Goal: Communication & Community: Share content

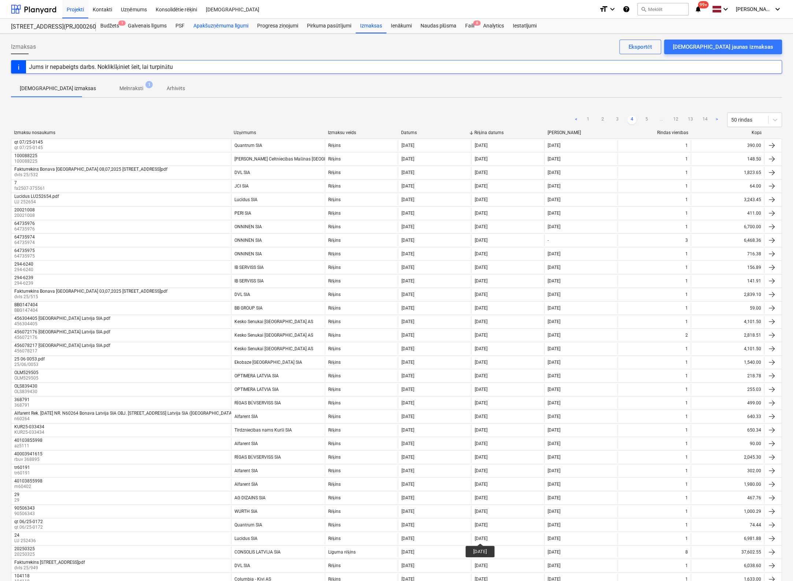
click at [240, 26] on div "Apakšuzņēmuma līgumi" at bounding box center [221, 26] width 64 height 15
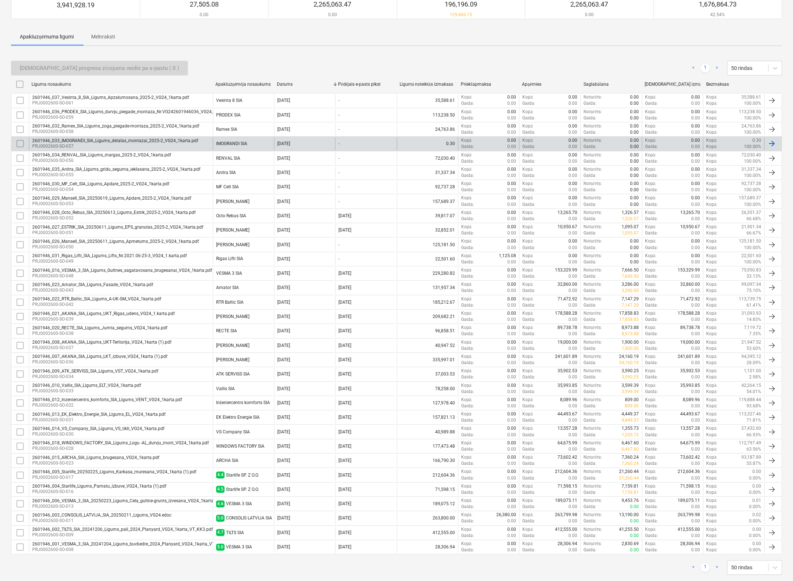
scroll to position [90, 0]
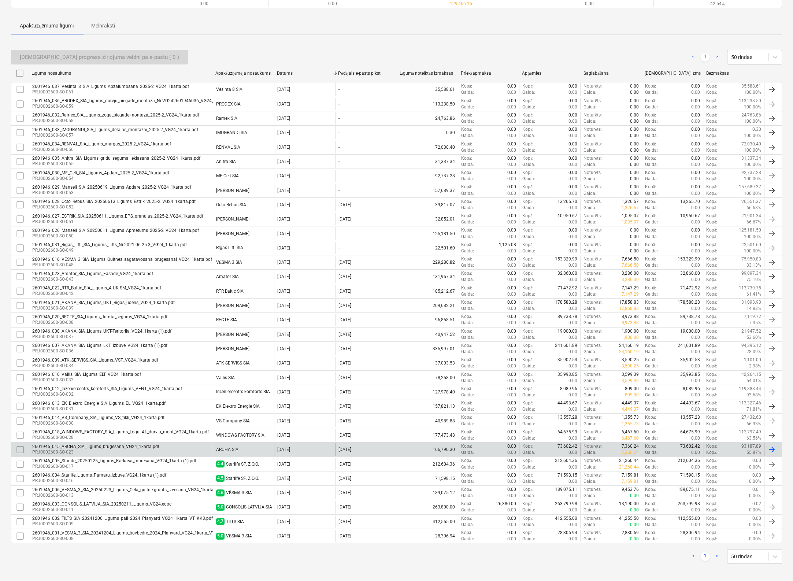
click at [81, 445] on div "2601946_015_ARCHA_SIA_Ligums_brugesana_VG24_1karta.pdf" at bounding box center [95, 446] width 127 height 5
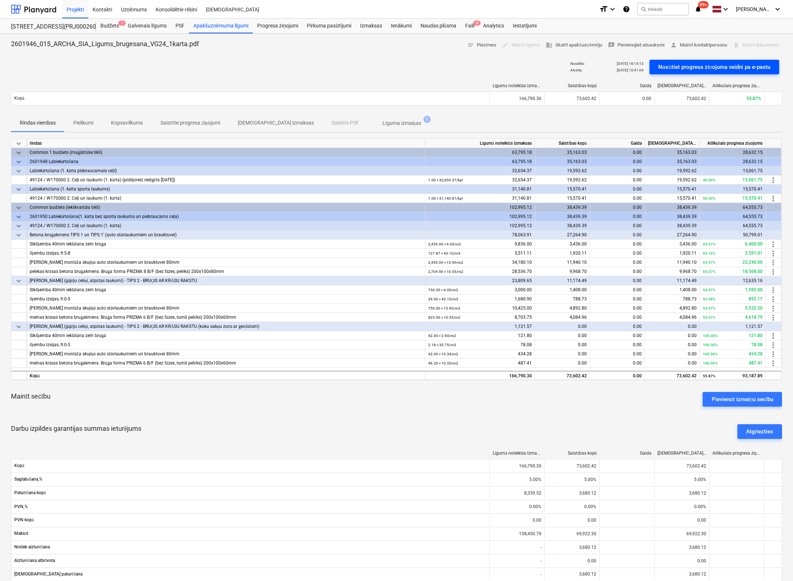
click at [711, 67] on div "Nosūtiet progresa ziņojuma veidni pa e-pastu" at bounding box center [714, 67] width 112 height 10
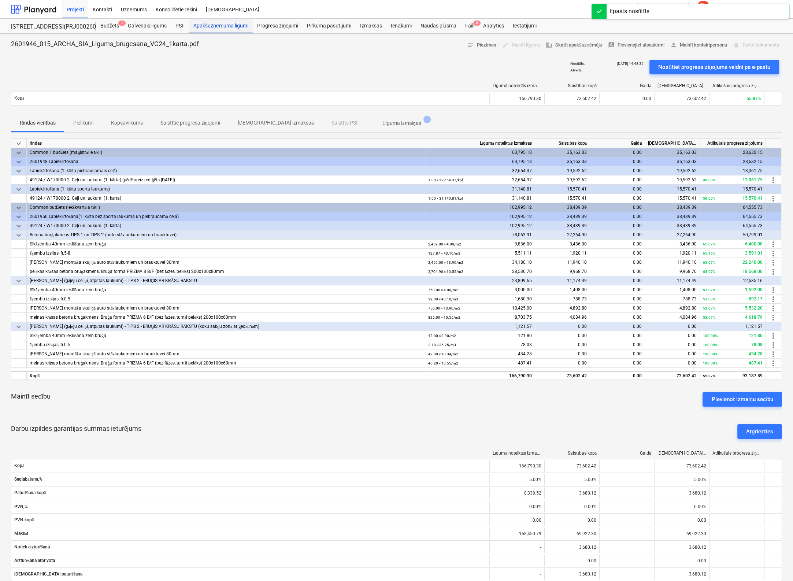
click at [235, 25] on div "Apakšuzņēmuma līgumi" at bounding box center [221, 26] width 64 height 15
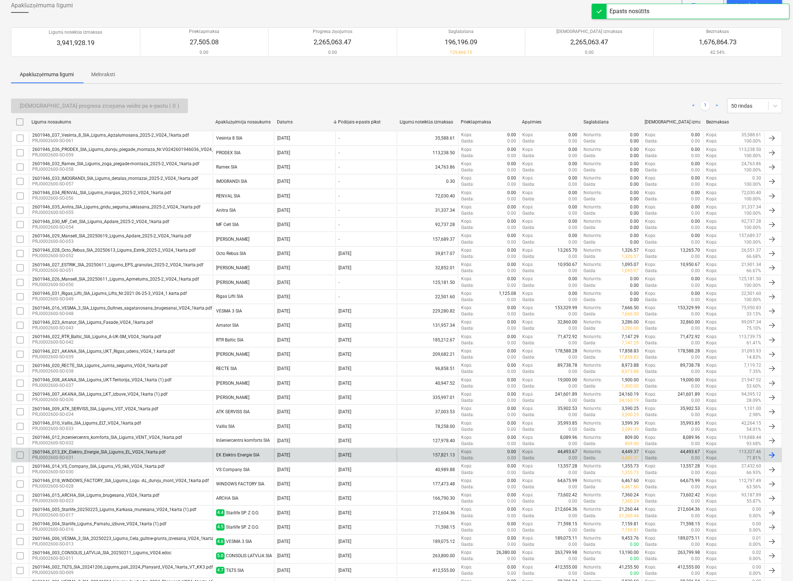
scroll to position [90, 0]
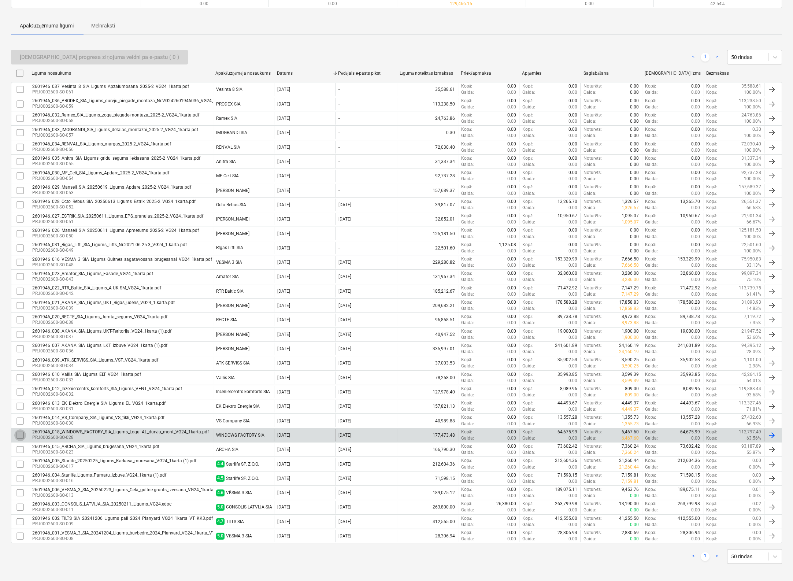
click at [19, 430] on input "checkbox" at bounding box center [20, 435] width 12 height 12
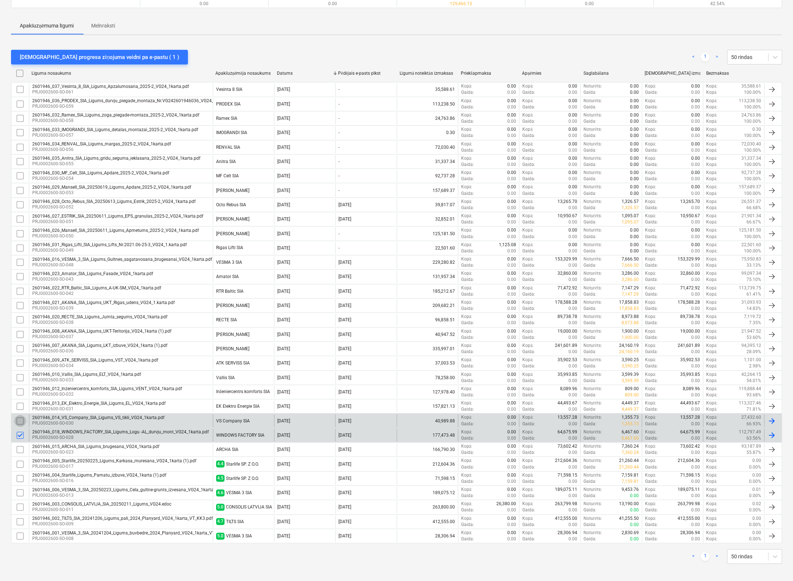
click at [21, 418] on input "checkbox" at bounding box center [20, 421] width 12 height 12
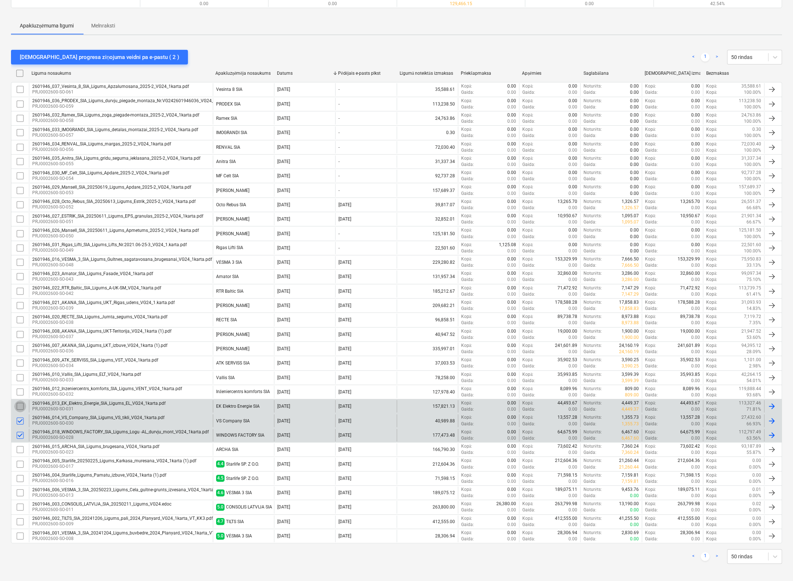
click at [19, 403] on input "checkbox" at bounding box center [20, 406] width 12 height 12
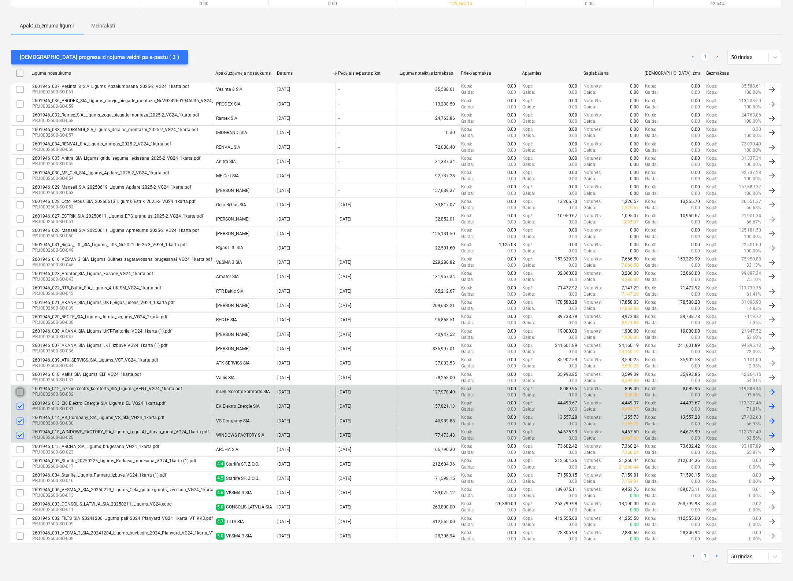
click at [22, 387] on input "checkbox" at bounding box center [20, 392] width 12 height 12
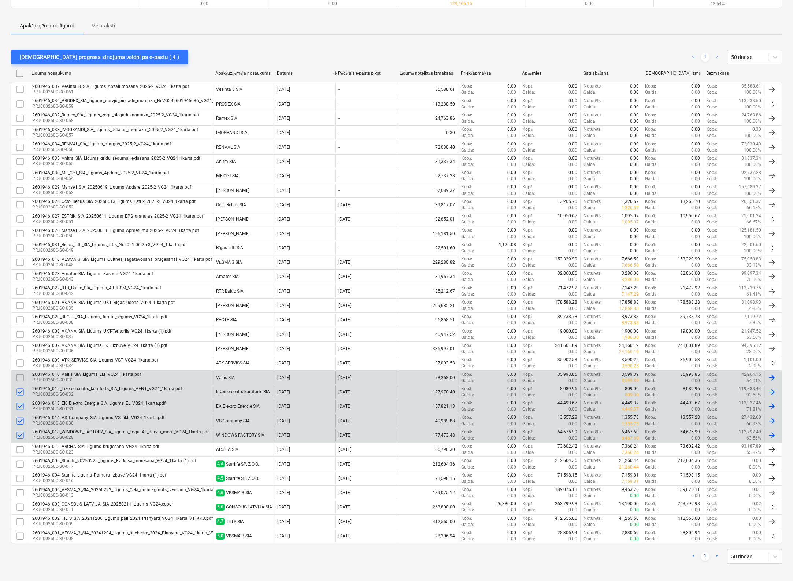
click at [22, 375] on input "checkbox" at bounding box center [20, 378] width 12 height 12
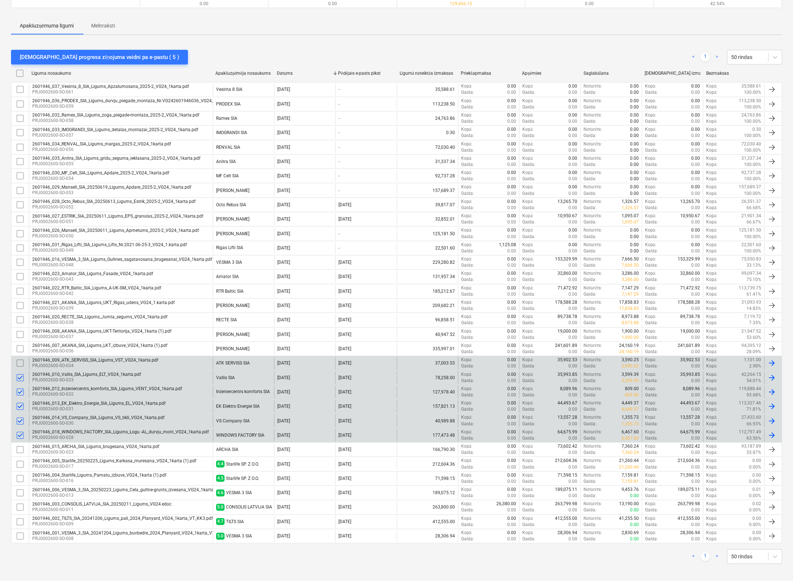
click at [19, 361] on input "checkbox" at bounding box center [20, 363] width 12 height 12
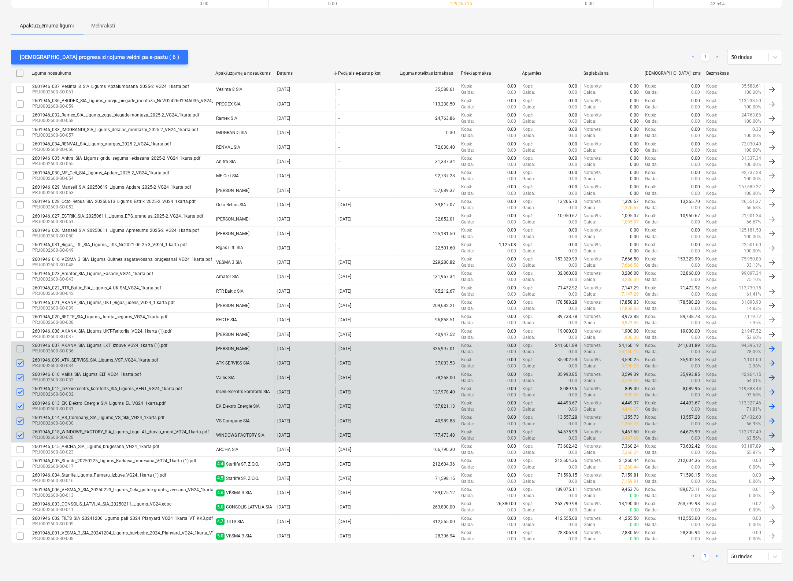
click at [20, 347] on input "checkbox" at bounding box center [20, 349] width 12 height 12
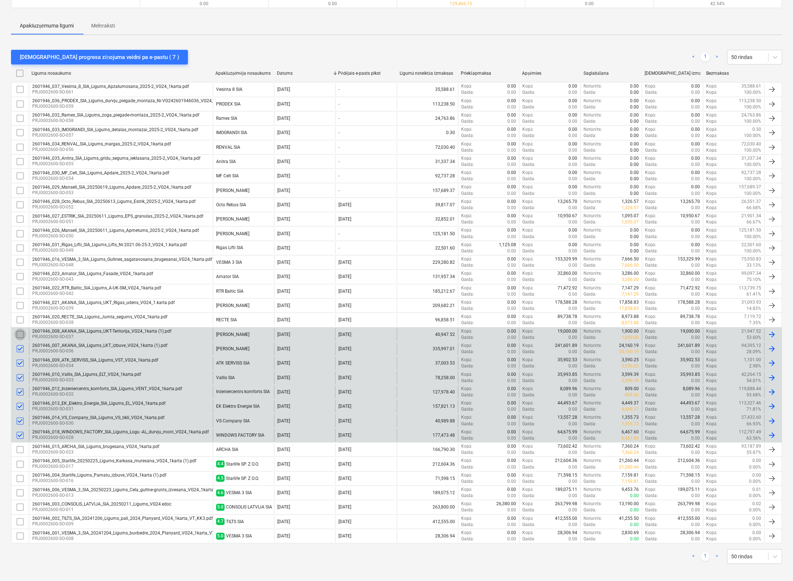
click at [24, 331] on input "checkbox" at bounding box center [20, 334] width 12 height 12
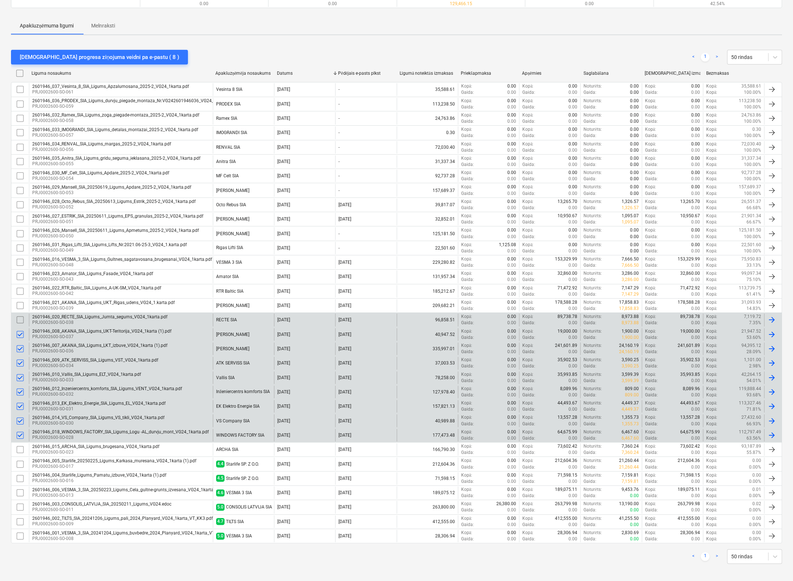
click at [21, 317] on input "checkbox" at bounding box center [20, 320] width 12 height 12
click at [21, 316] on input "checkbox" at bounding box center [20, 320] width 12 height 12
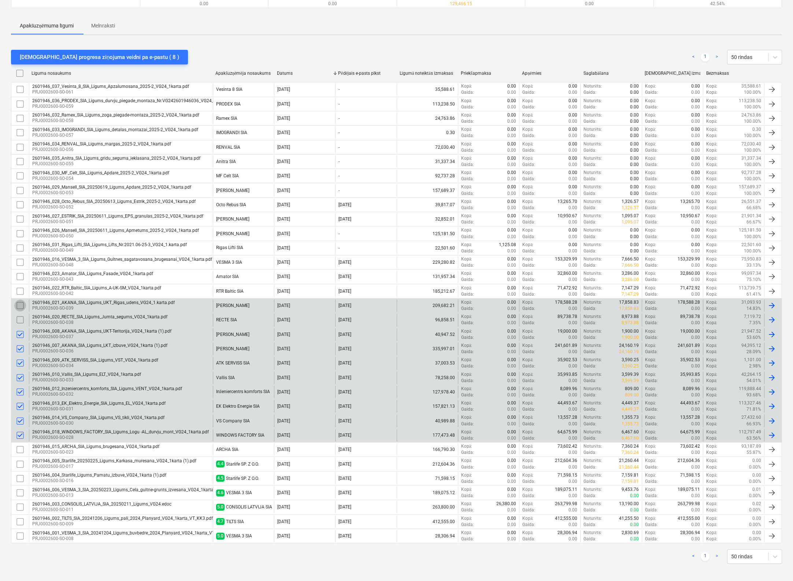
click at [21, 303] on input "checkbox" at bounding box center [20, 306] width 12 height 12
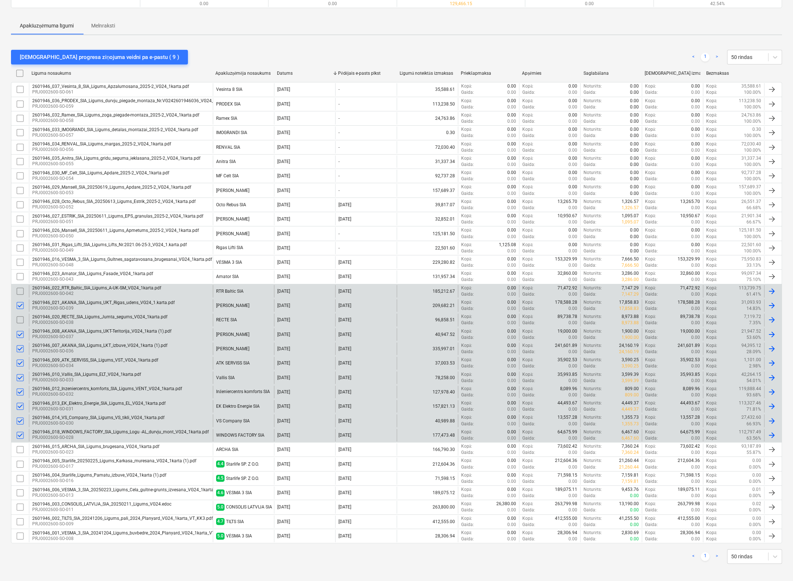
click at [21, 290] on input "checkbox" at bounding box center [20, 291] width 12 height 12
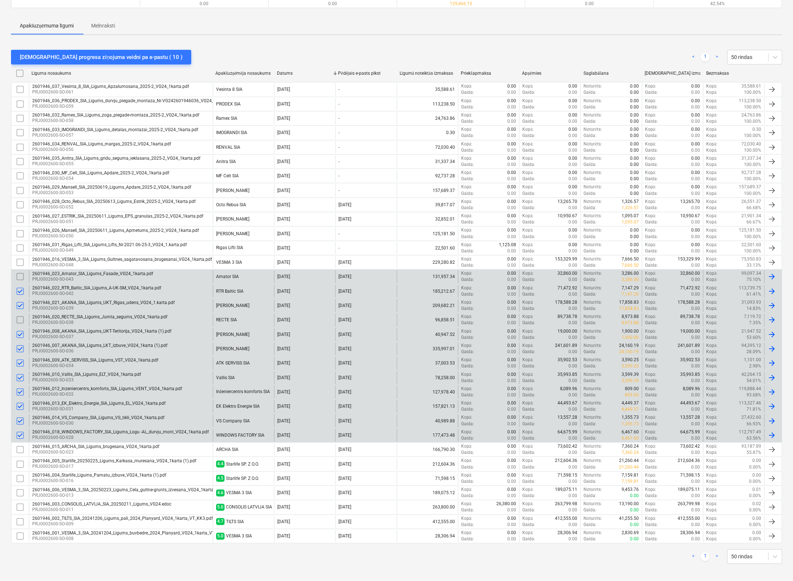
click at [22, 273] on input "checkbox" at bounding box center [20, 277] width 12 height 12
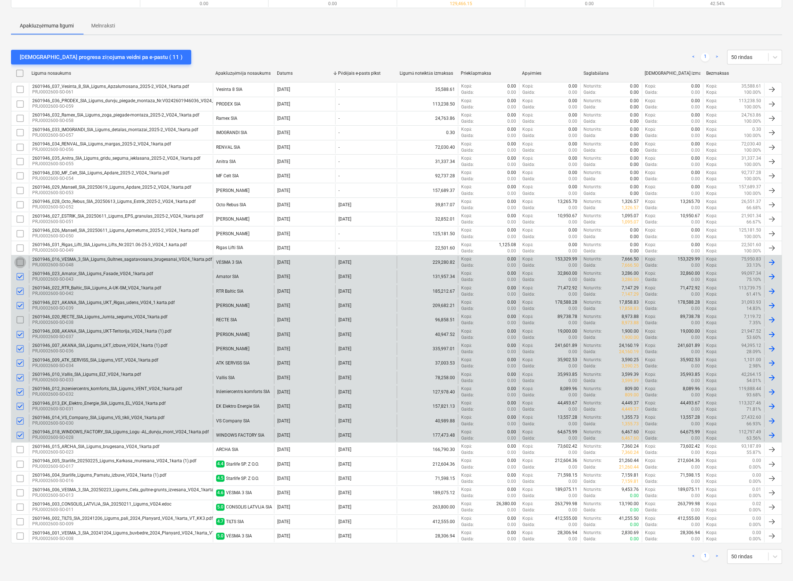
click at [18, 261] on input "checkbox" at bounding box center [20, 262] width 12 height 12
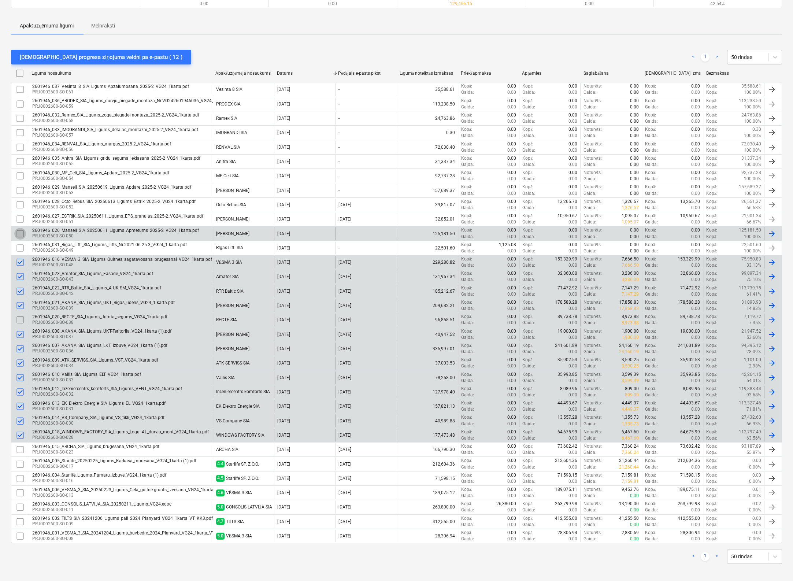
click at [19, 233] on input "checkbox" at bounding box center [20, 234] width 12 height 12
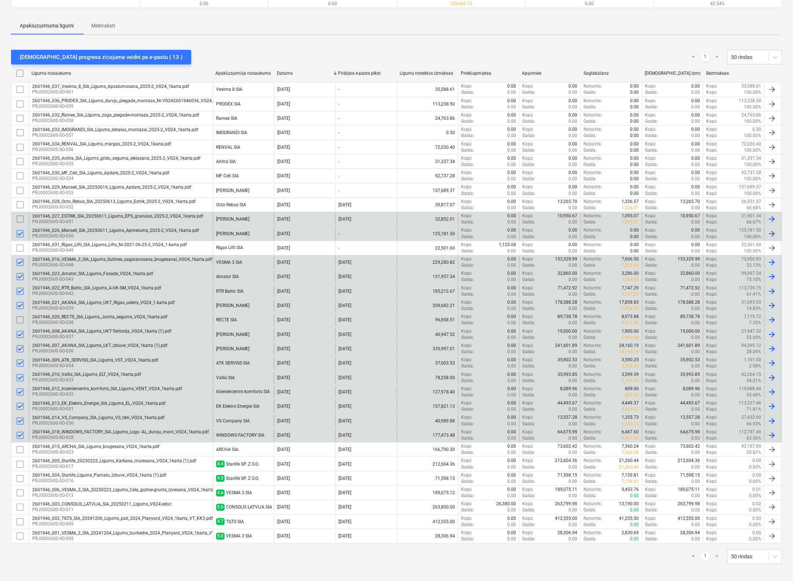
click at [19, 215] on input "checkbox" at bounding box center [20, 219] width 12 height 12
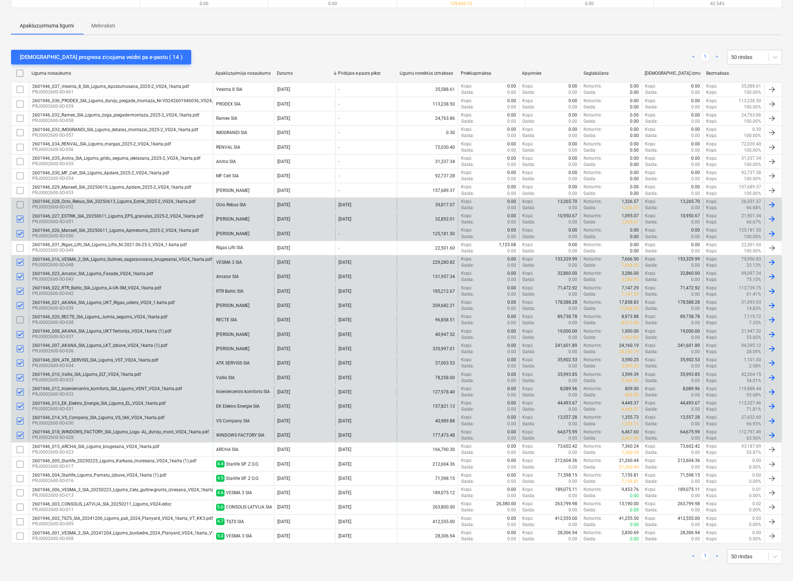
click at [21, 200] on input "checkbox" at bounding box center [20, 205] width 12 height 12
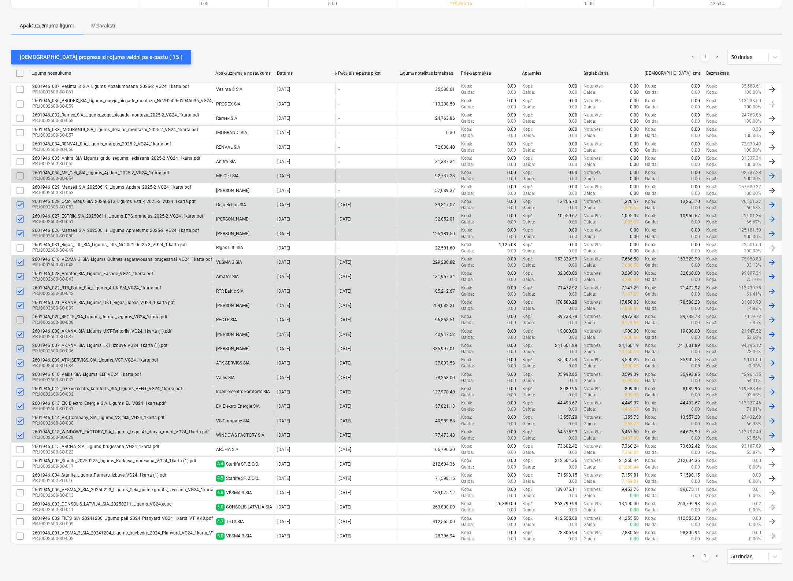
click at [21, 175] on input "checkbox" at bounding box center [20, 176] width 12 height 12
click at [81, 57] on div "[DEMOGRAPHIC_DATA] progresa ziņojuma veidni pa e-pastu ( 16 )" at bounding box center [101, 57] width 163 height 10
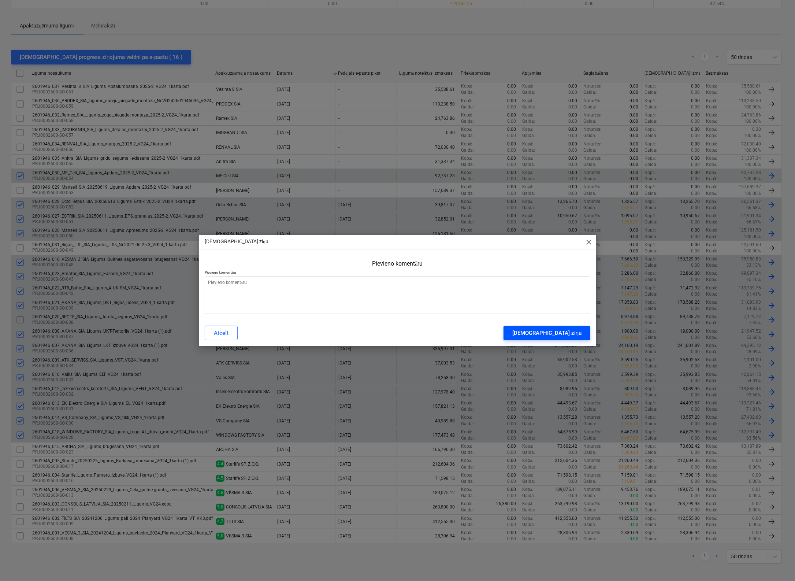
click at [567, 334] on div "[DEMOGRAPHIC_DATA] ziņu" at bounding box center [546, 333] width 69 height 10
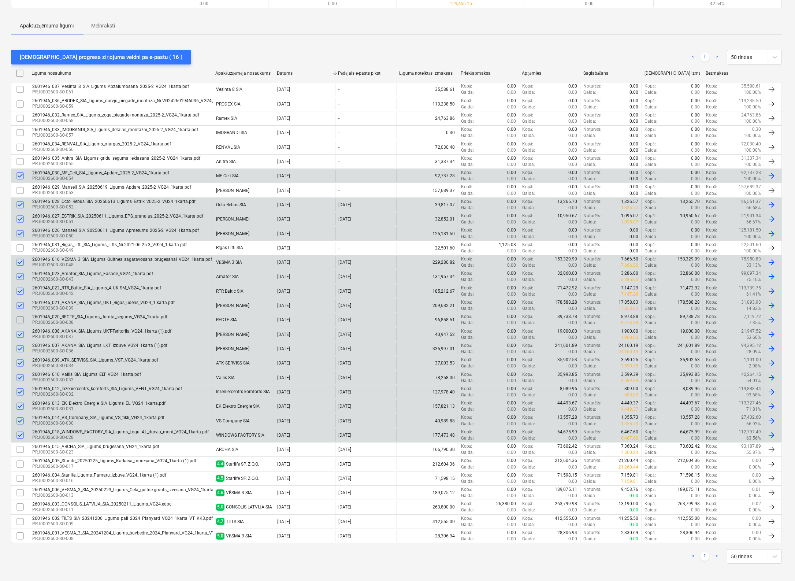
type textarea "x"
